Goal: Navigation & Orientation: Find specific page/section

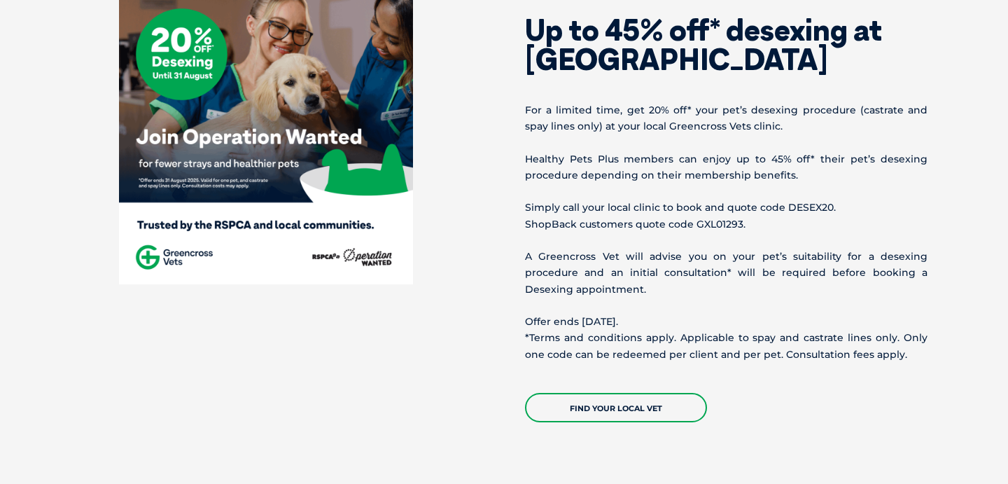
scroll to position [571, 0]
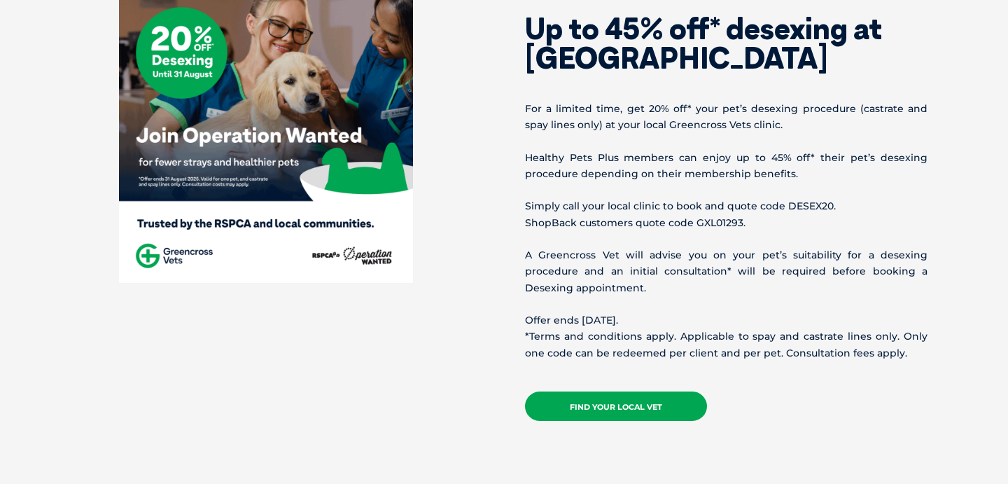
click at [584, 410] on link "Find your local vet" at bounding box center [616, 405] width 182 height 29
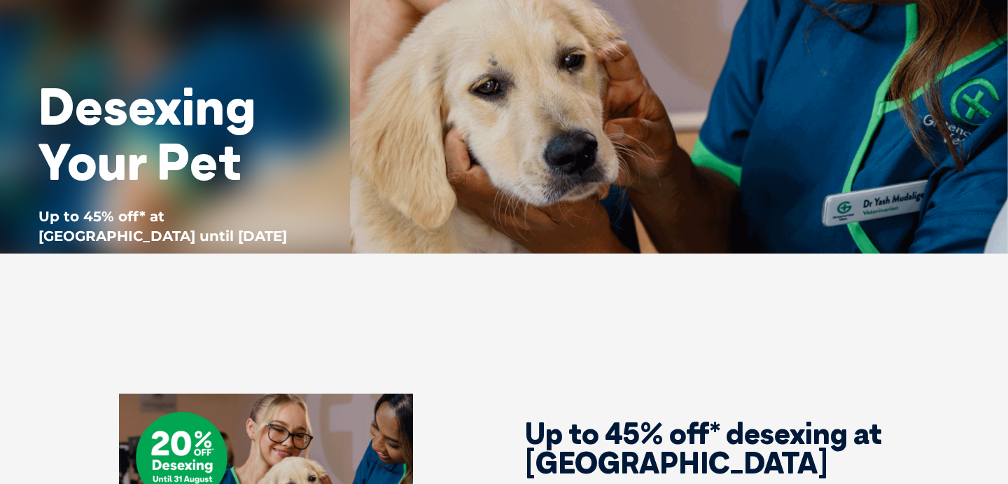
scroll to position [197, 0]
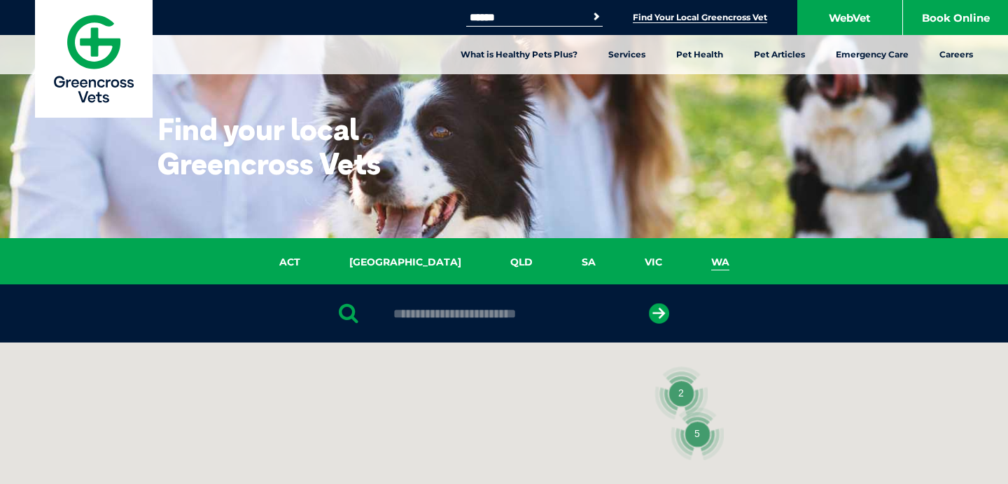
click at [687, 259] on link "WA" at bounding box center [720, 262] width 67 height 16
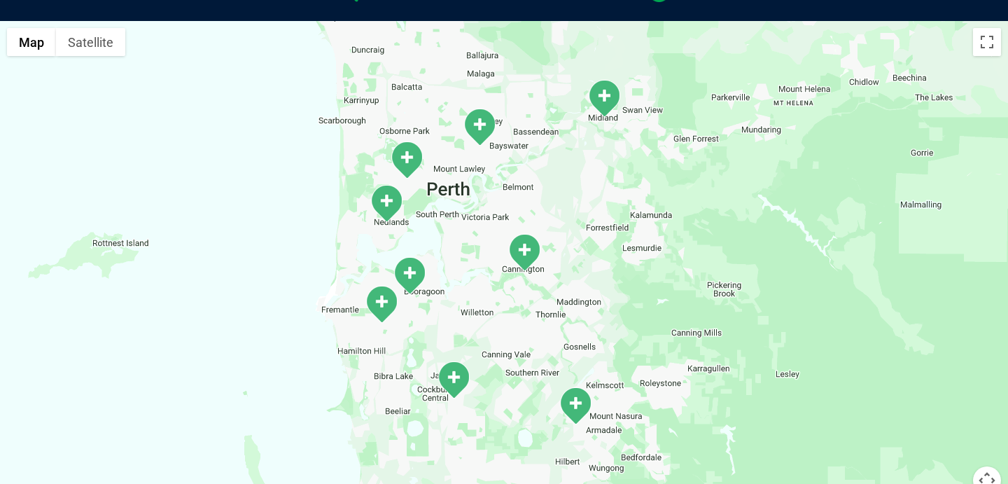
drag, startPoint x: 272, startPoint y: 381, endPoint x: 259, endPoint y: 206, distance: 174.7
click at [259, 206] on div at bounding box center [504, 291] width 1008 height 540
click at [379, 299] on img "O’Connor" at bounding box center [380, 303] width 35 height 38
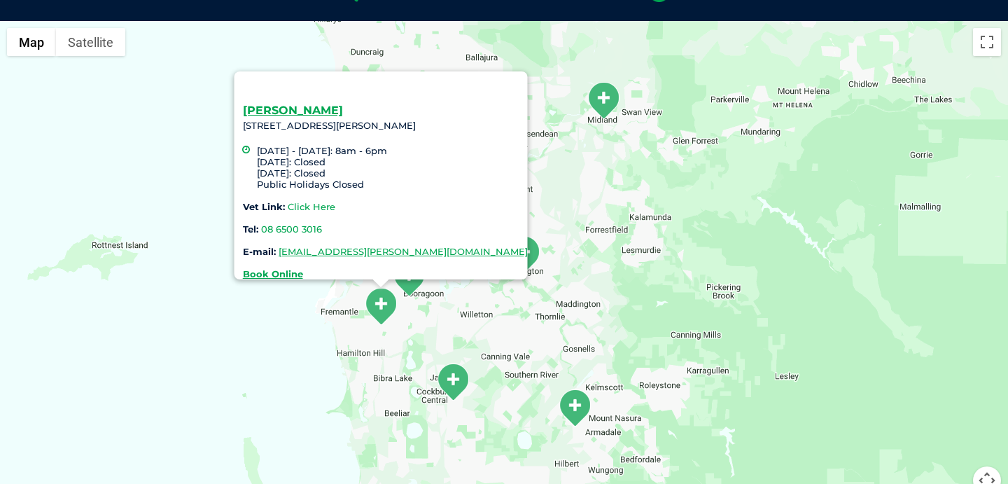
click at [328, 201] on link "Click Here" at bounding box center [312, 206] width 48 height 11
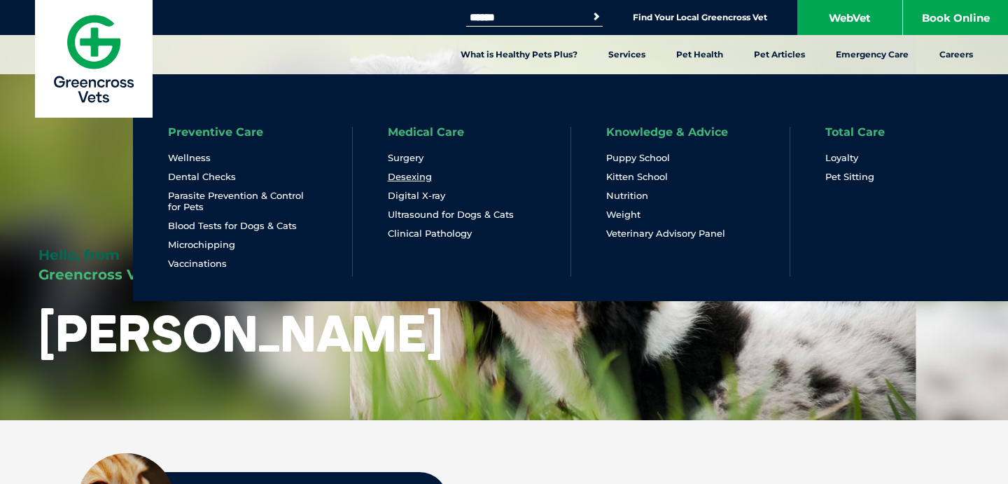
click at [414, 176] on link "Desexing" at bounding box center [410, 177] width 44 height 12
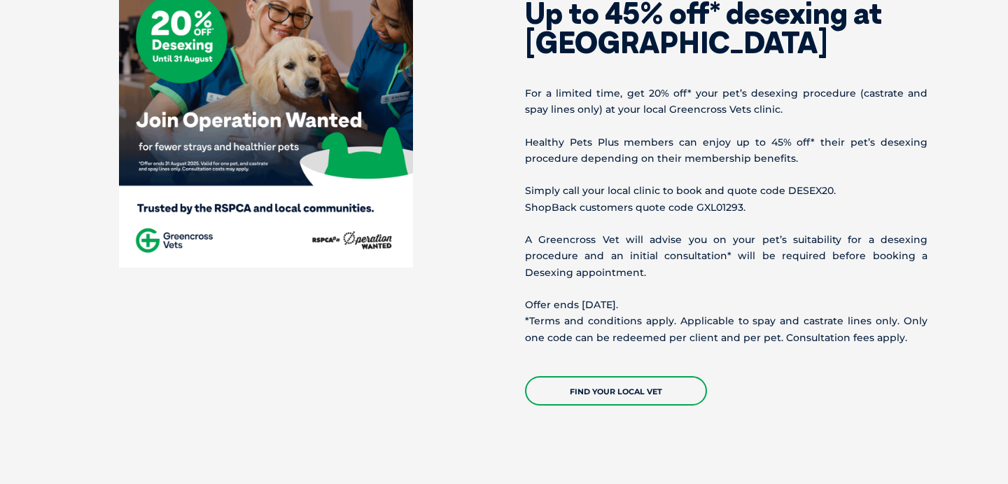
scroll to position [583, 0]
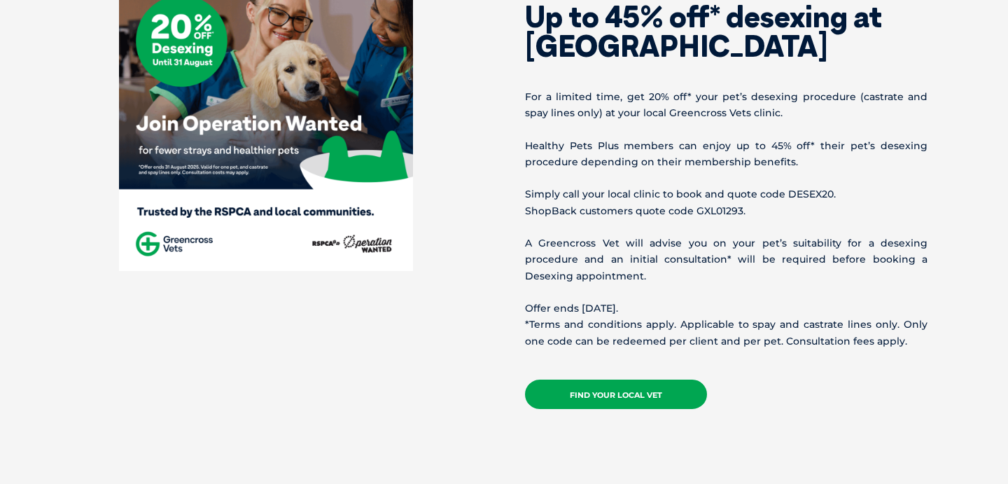
click at [596, 393] on link "Find your local vet" at bounding box center [616, 393] width 182 height 29
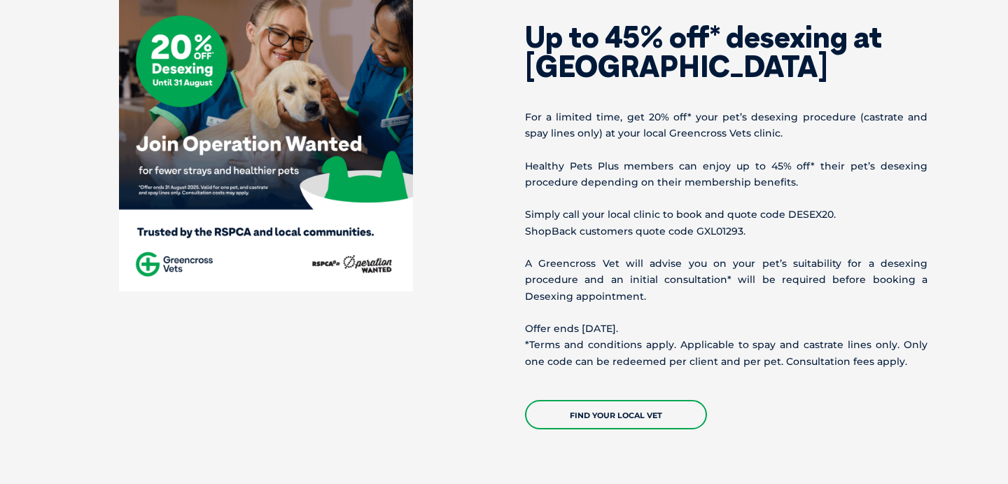
scroll to position [556, 0]
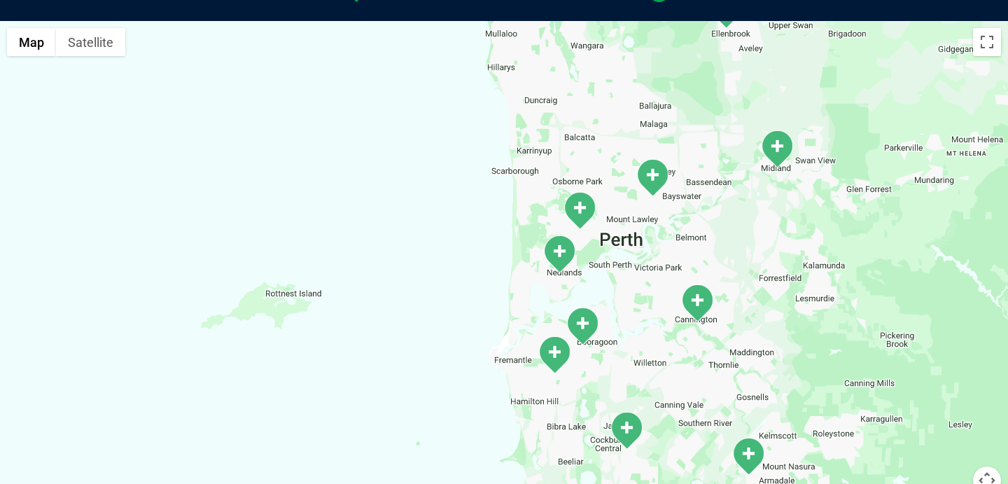
click at [550, 350] on img "O’Connor" at bounding box center [554, 354] width 35 height 38
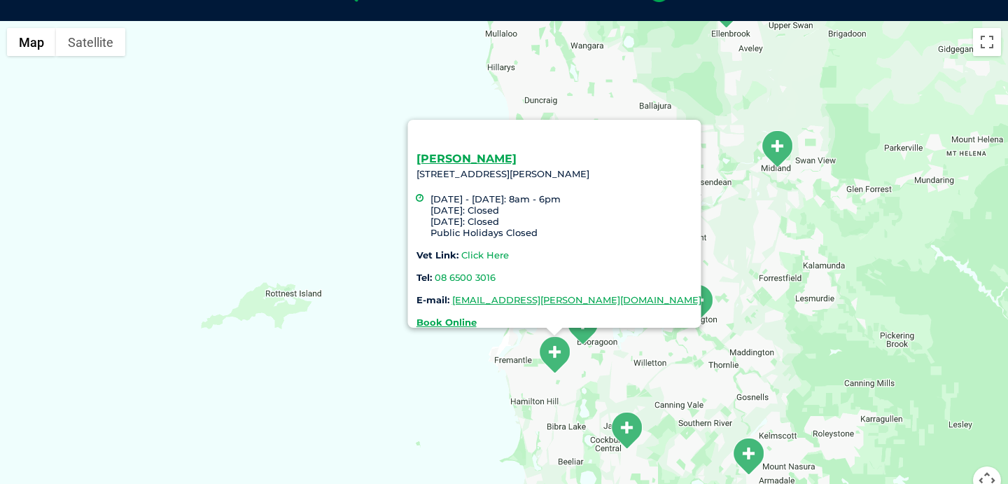
click at [507, 249] on link "Click Here" at bounding box center [485, 254] width 48 height 11
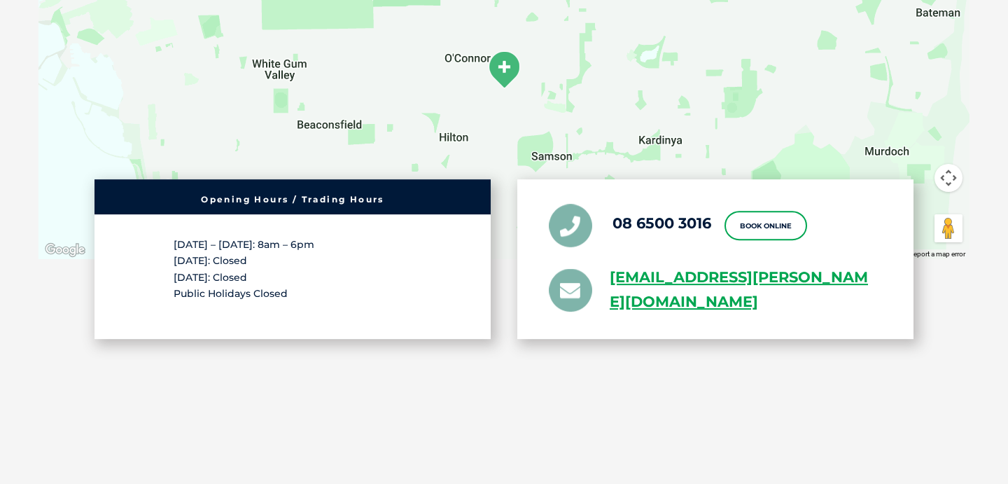
scroll to position [2558, 0]
